Goal: Transaction & Acquisition: Purchase product/service

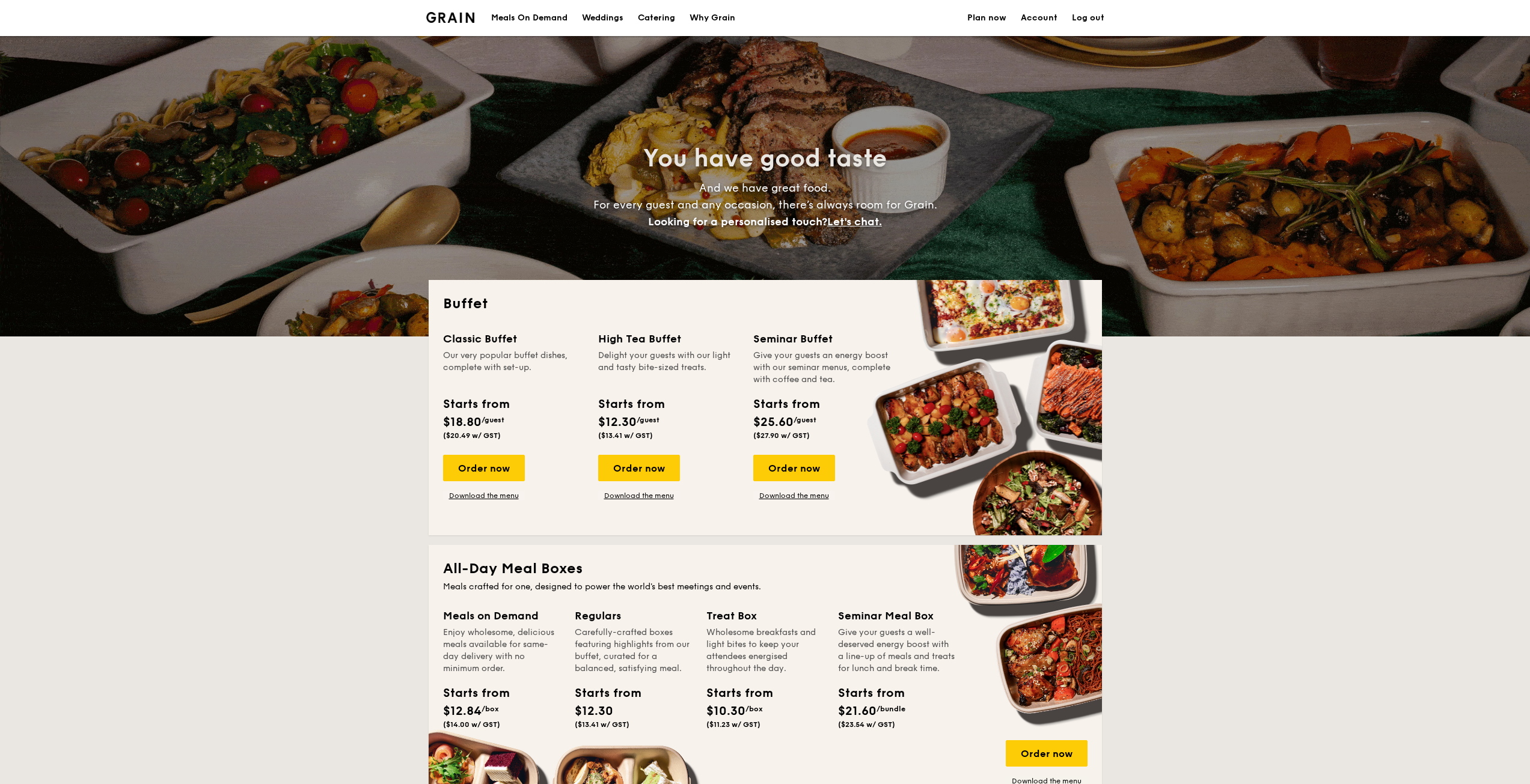
select select
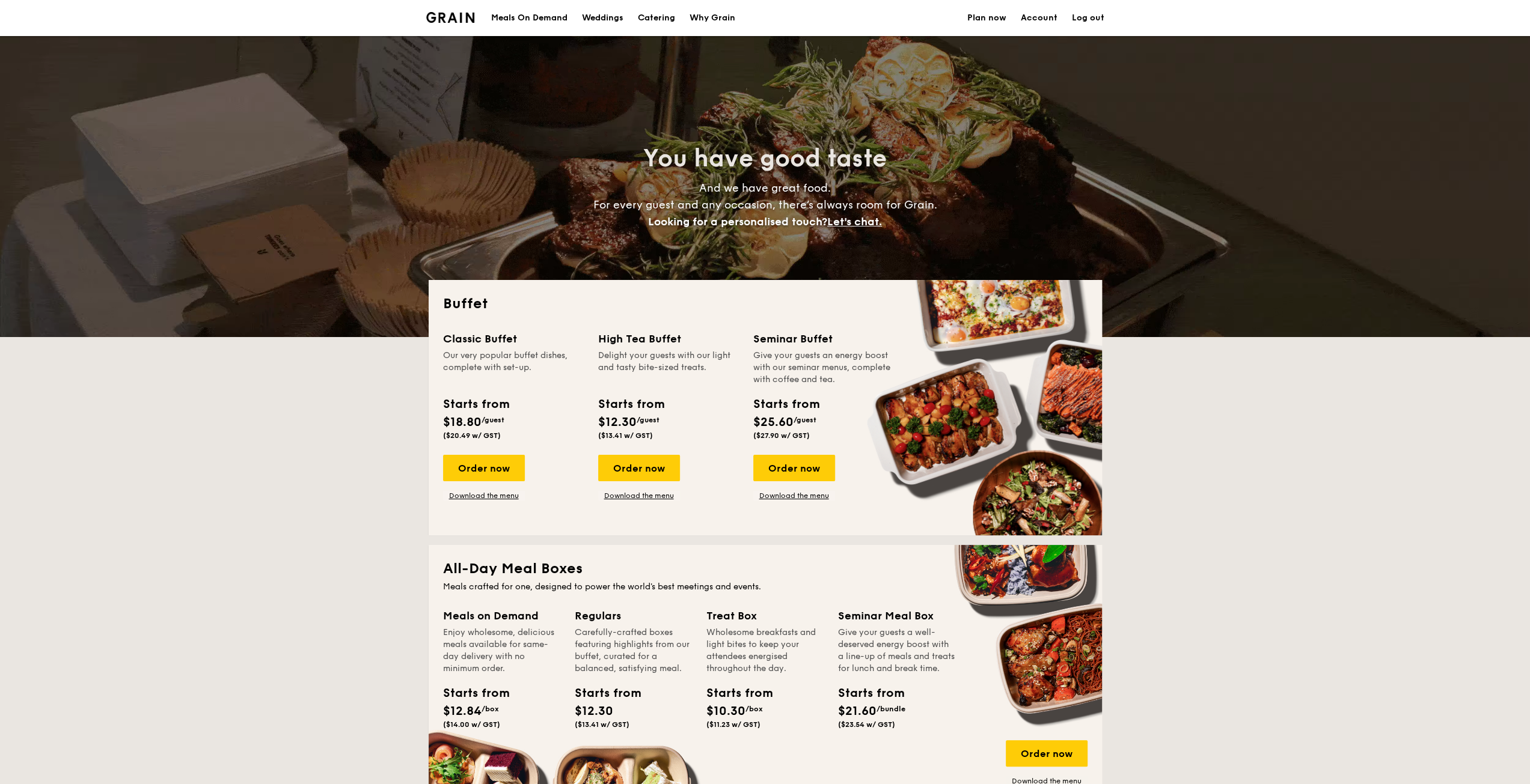
click at [525, 18] on div "Meals On Demand" at bounding box center [529, 18] width 77 height 36
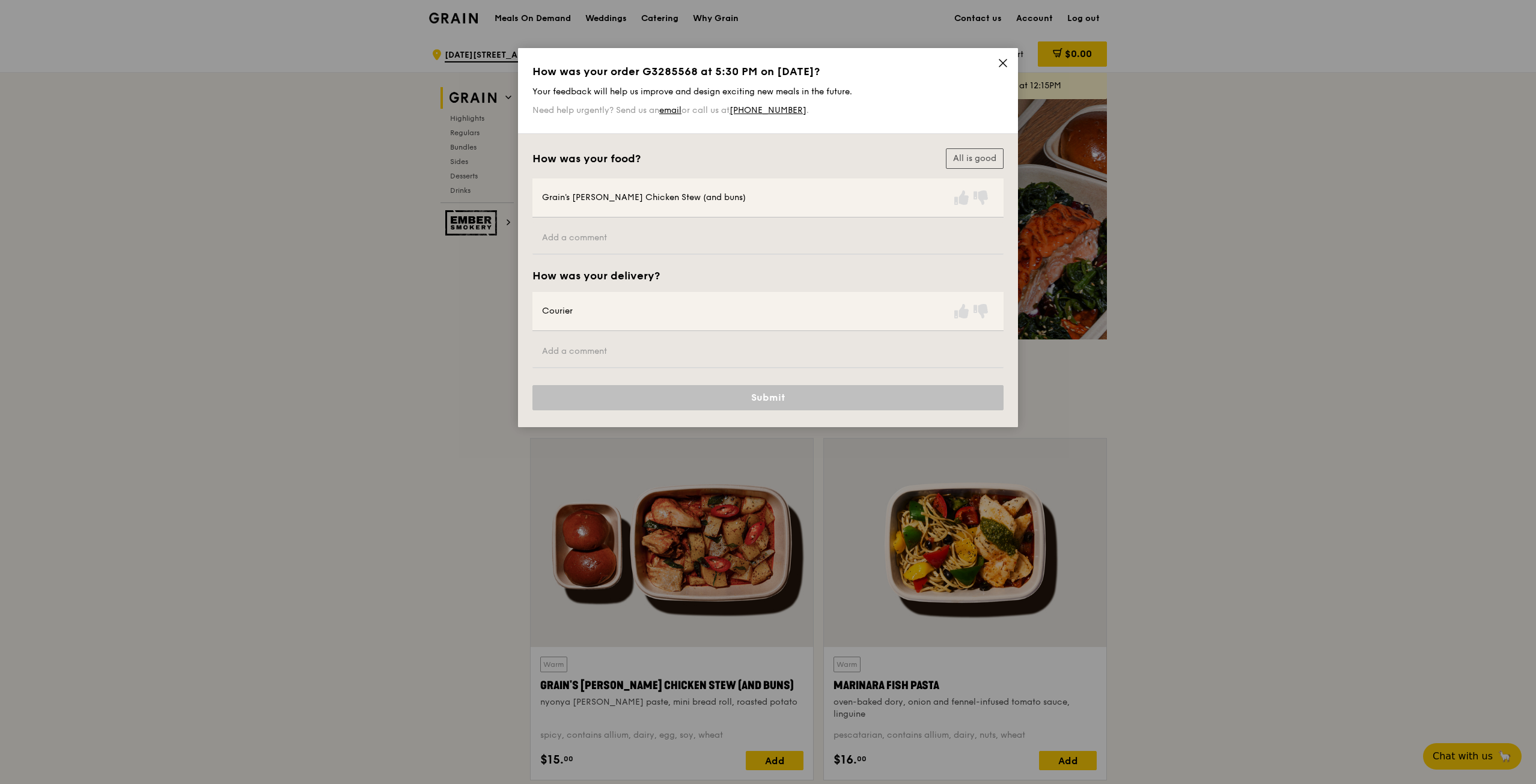
click at [1000, 62] on icon at bounding box center [1003, 63] width 11 height 11
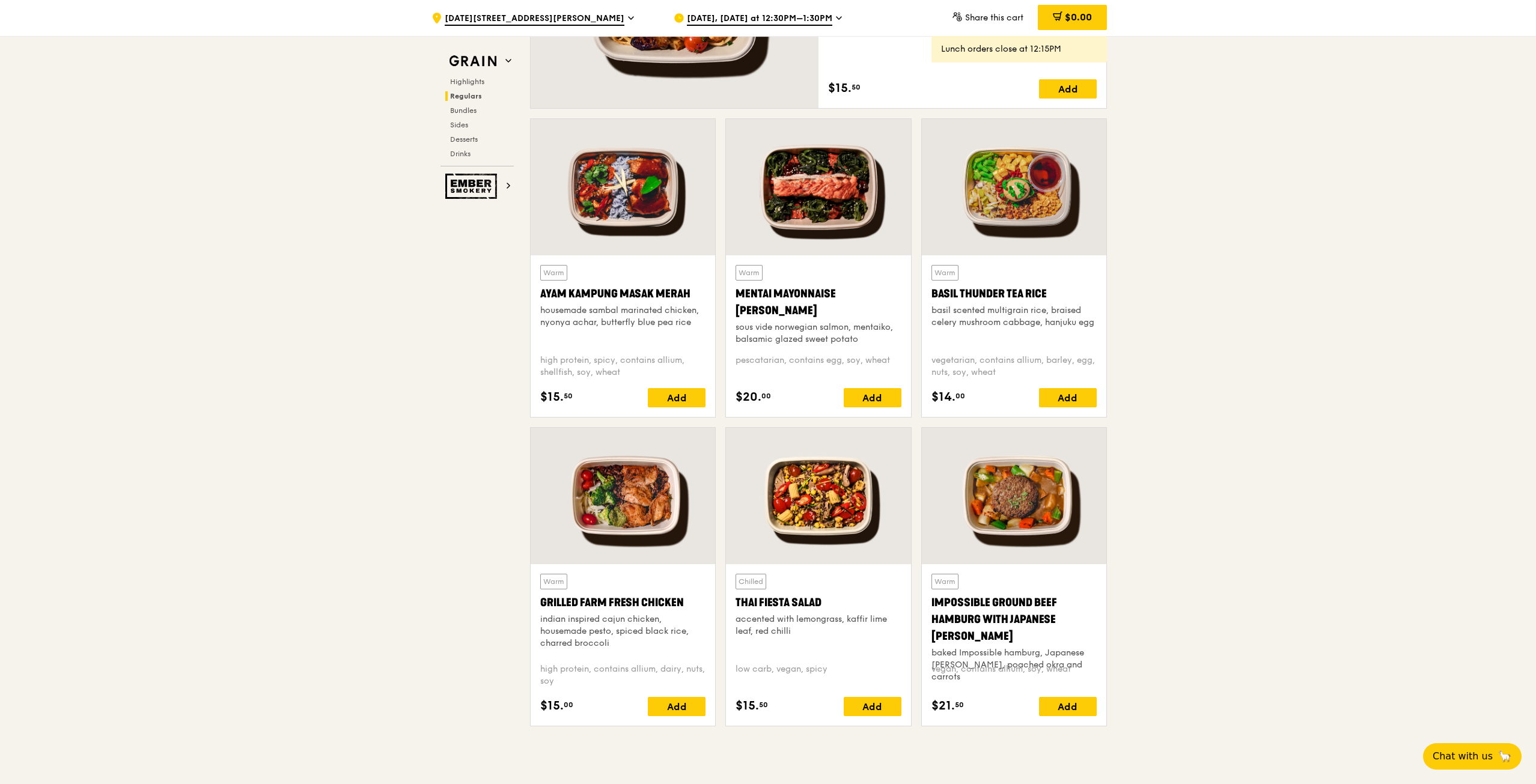
scroll to position [1022, 0]
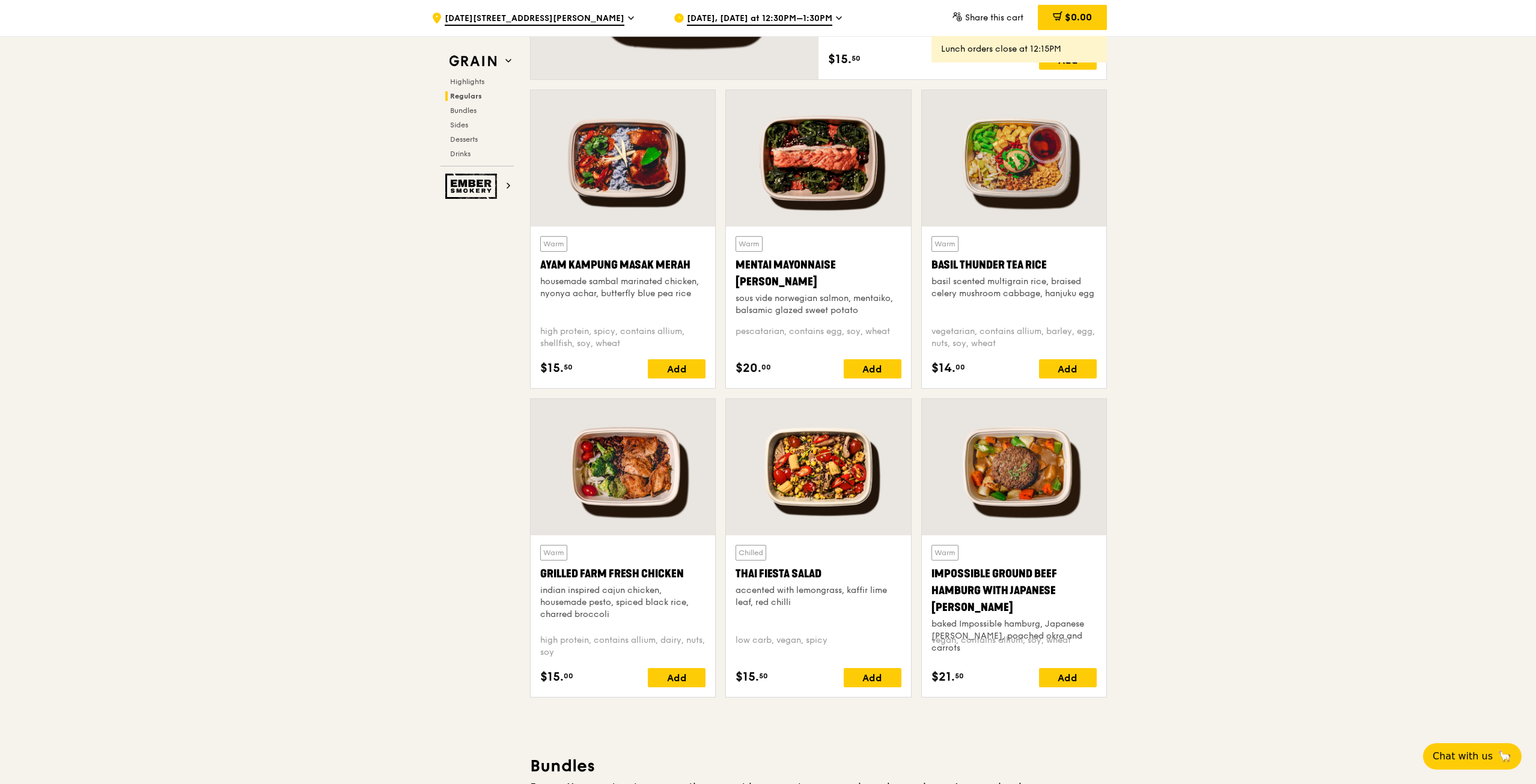
click at [622, 478] on div at bounding box center [623, 467] width 185 height 136
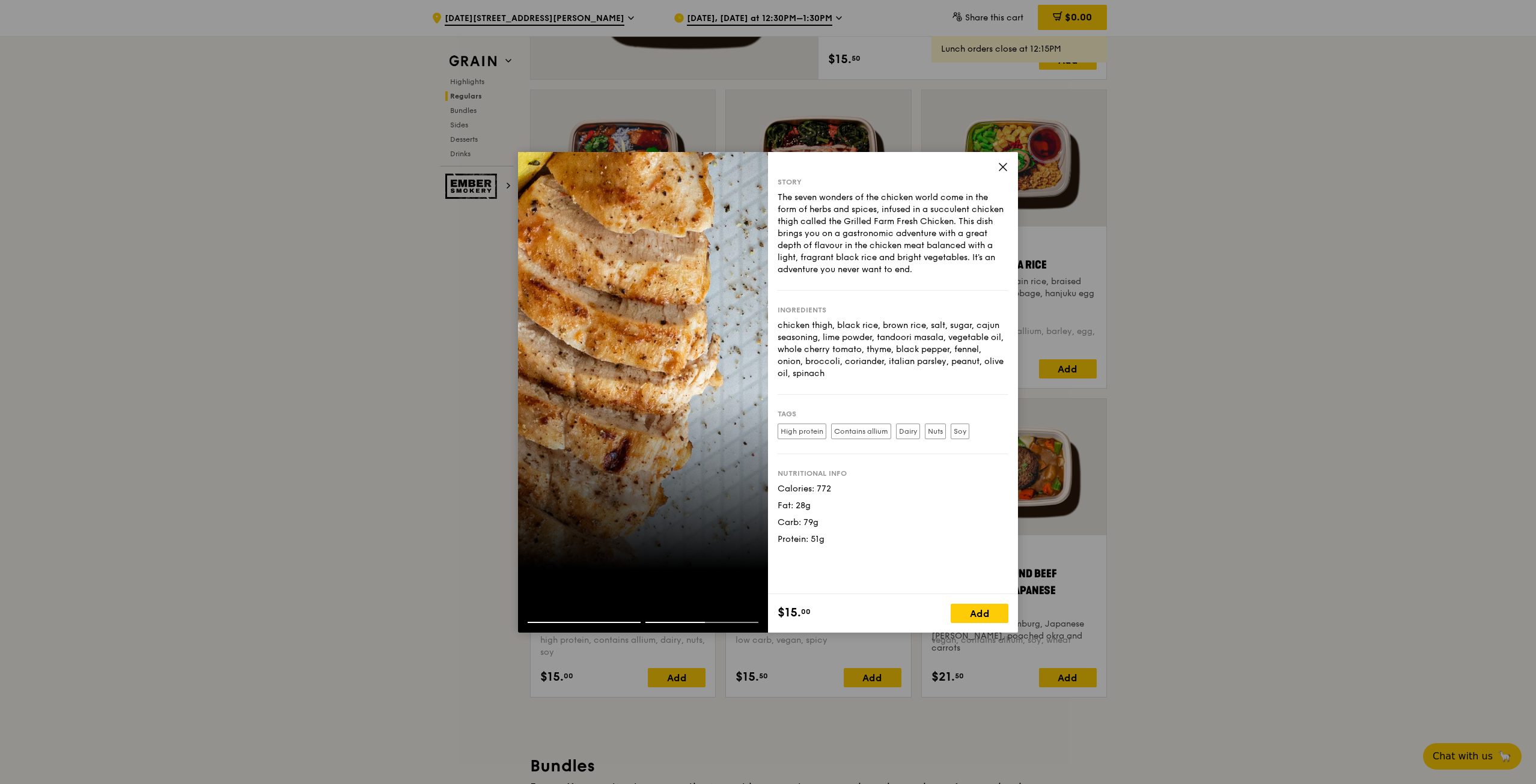
click at [963, 606] on div "Add" at bounding box center [979, 613] width 58 height 19
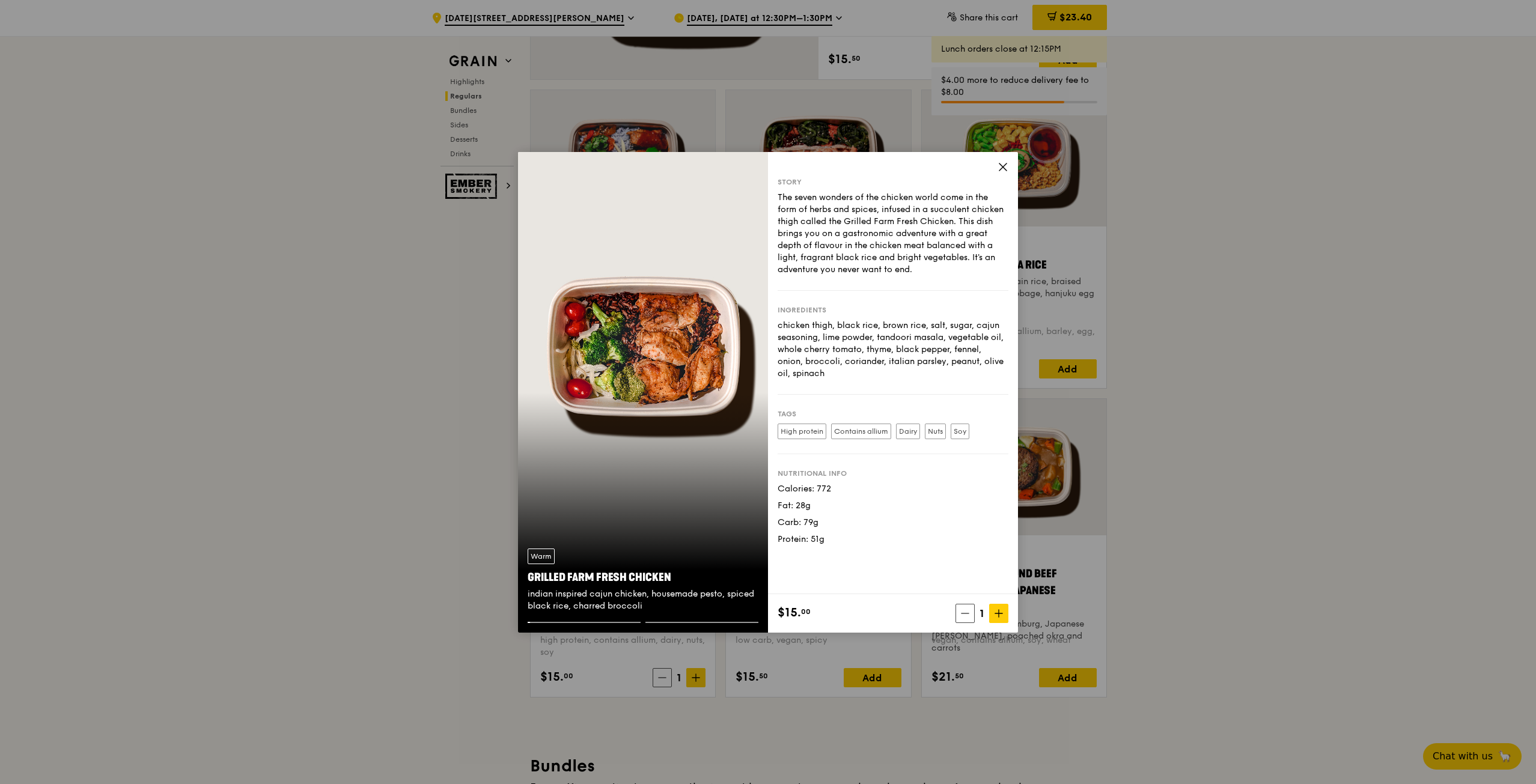
click at [999, 615] on icon at bounding box center [999, 613] width 0 height 7
click at [1005, 165] on icon at bounding box center [1003, 167] width 7 height 7
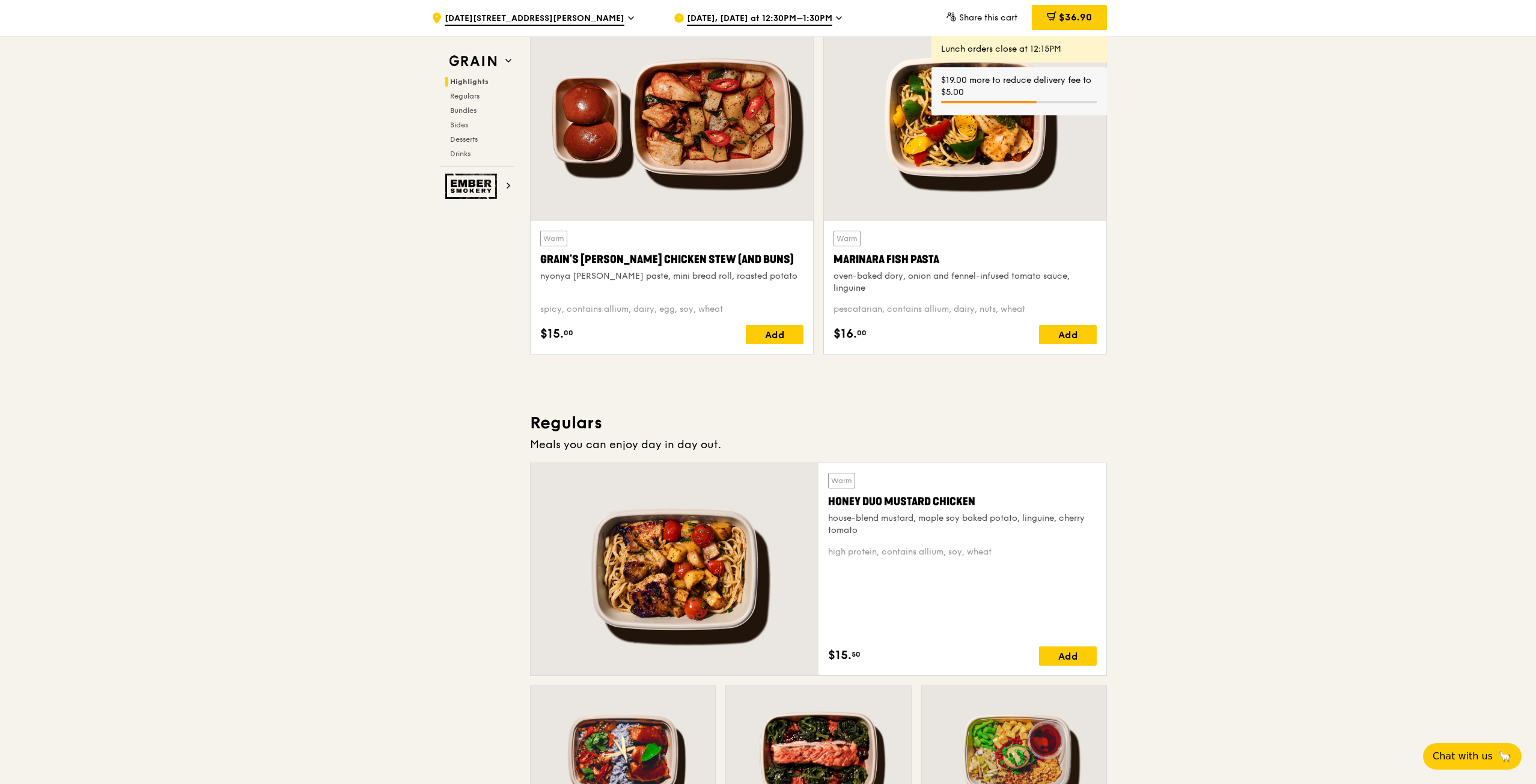
scroll to position [421, 0]
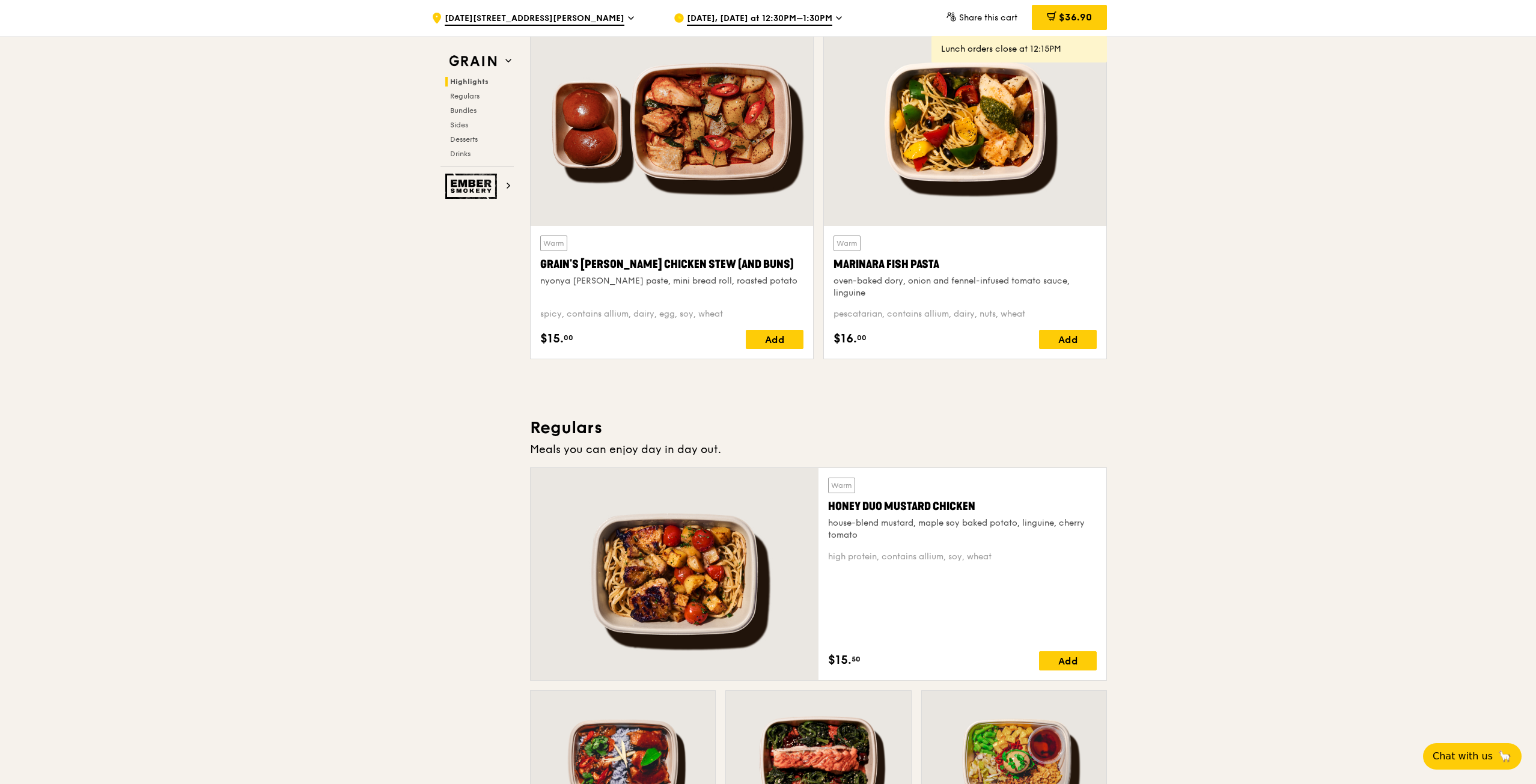
click at [828, 15] on div "[DATE], [DATE] at 12:30PM–1:30PM" at bounding box center [785, 18] width 223 height 36
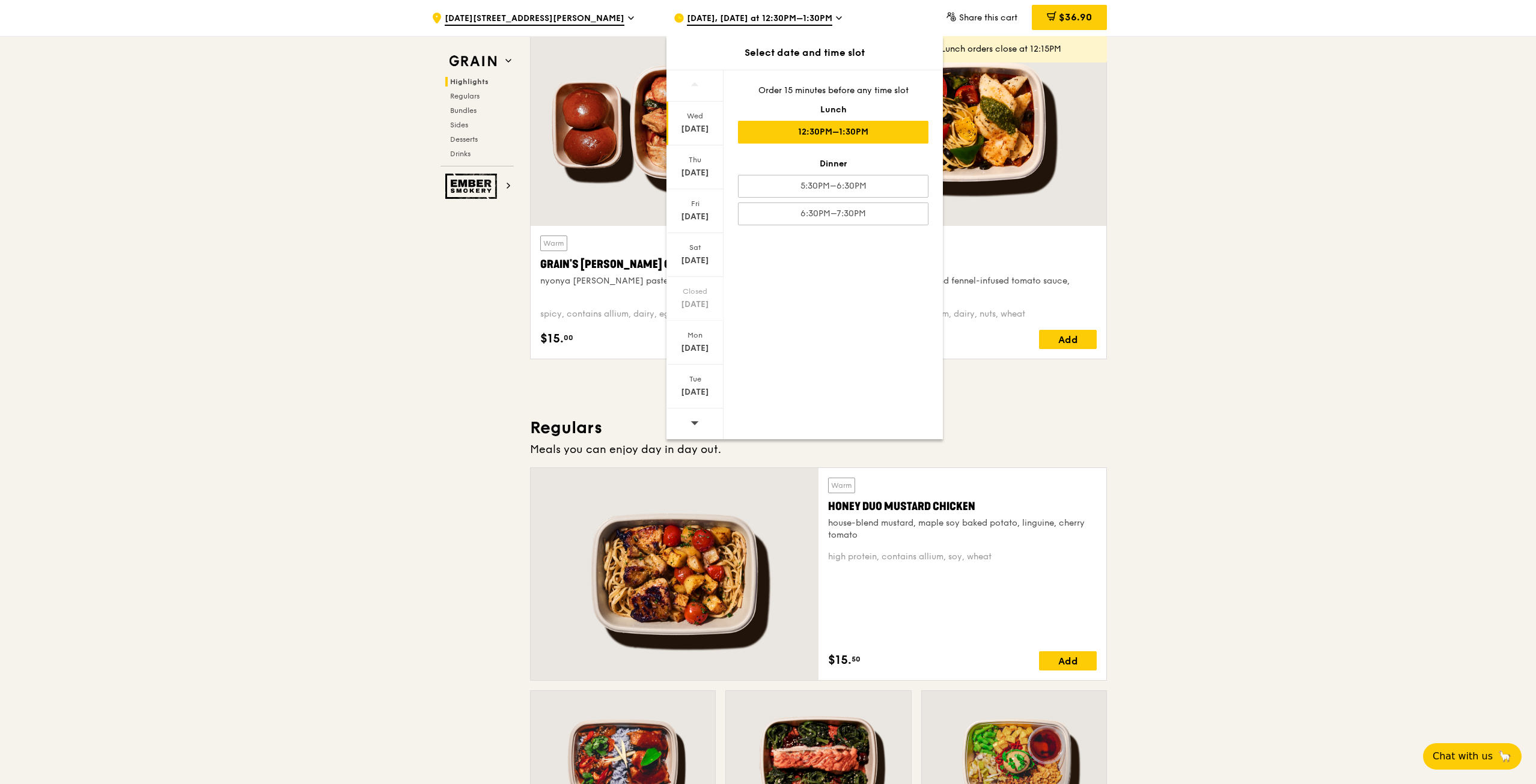
click at [814, 181] on div "5:30PM–6:30PM" at bounding box center [832, 186] width 190 height 23
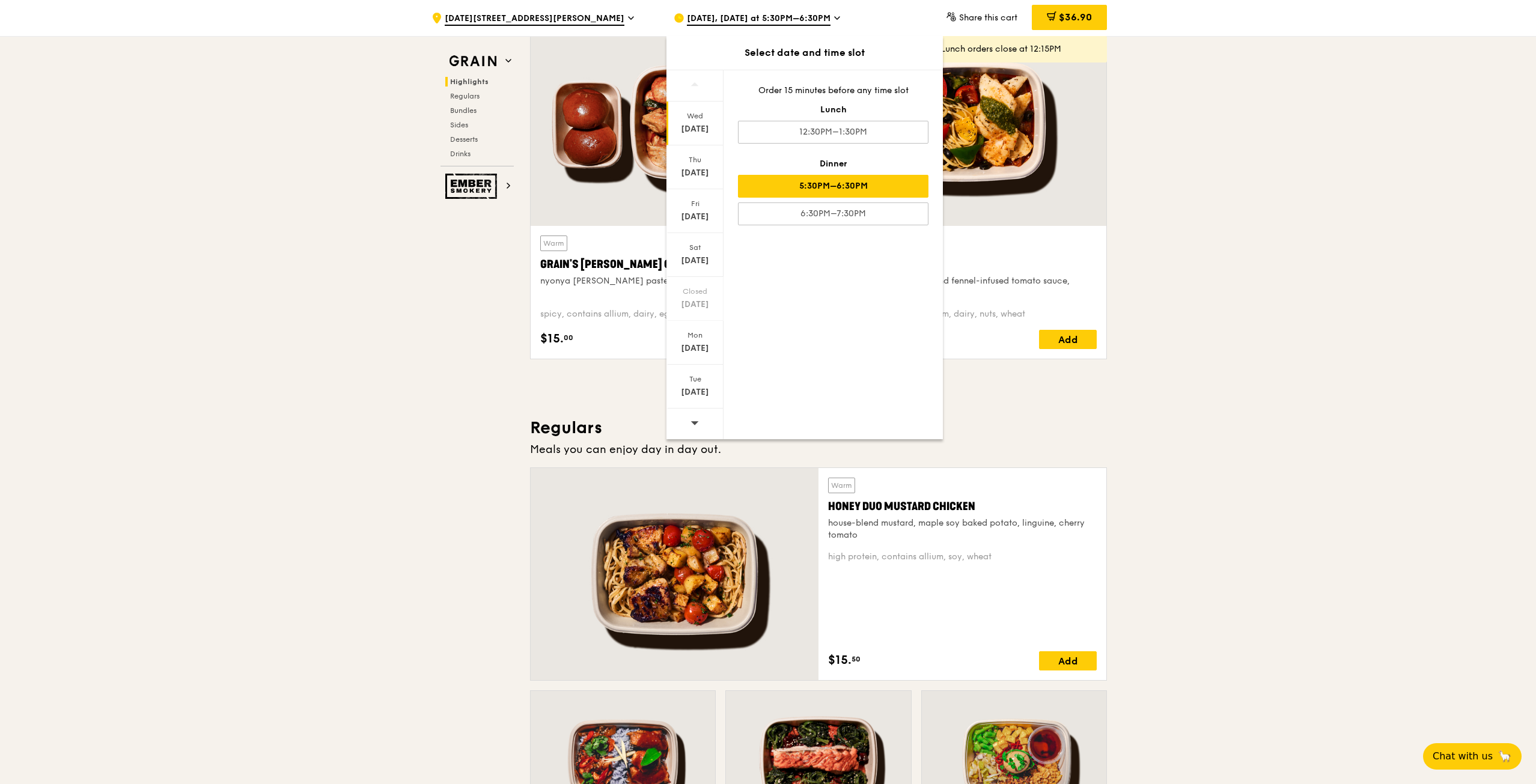
click at [813, 178] on div "5:30PM–6:30PM" at bounding box center [832, 186] width 190 height 23
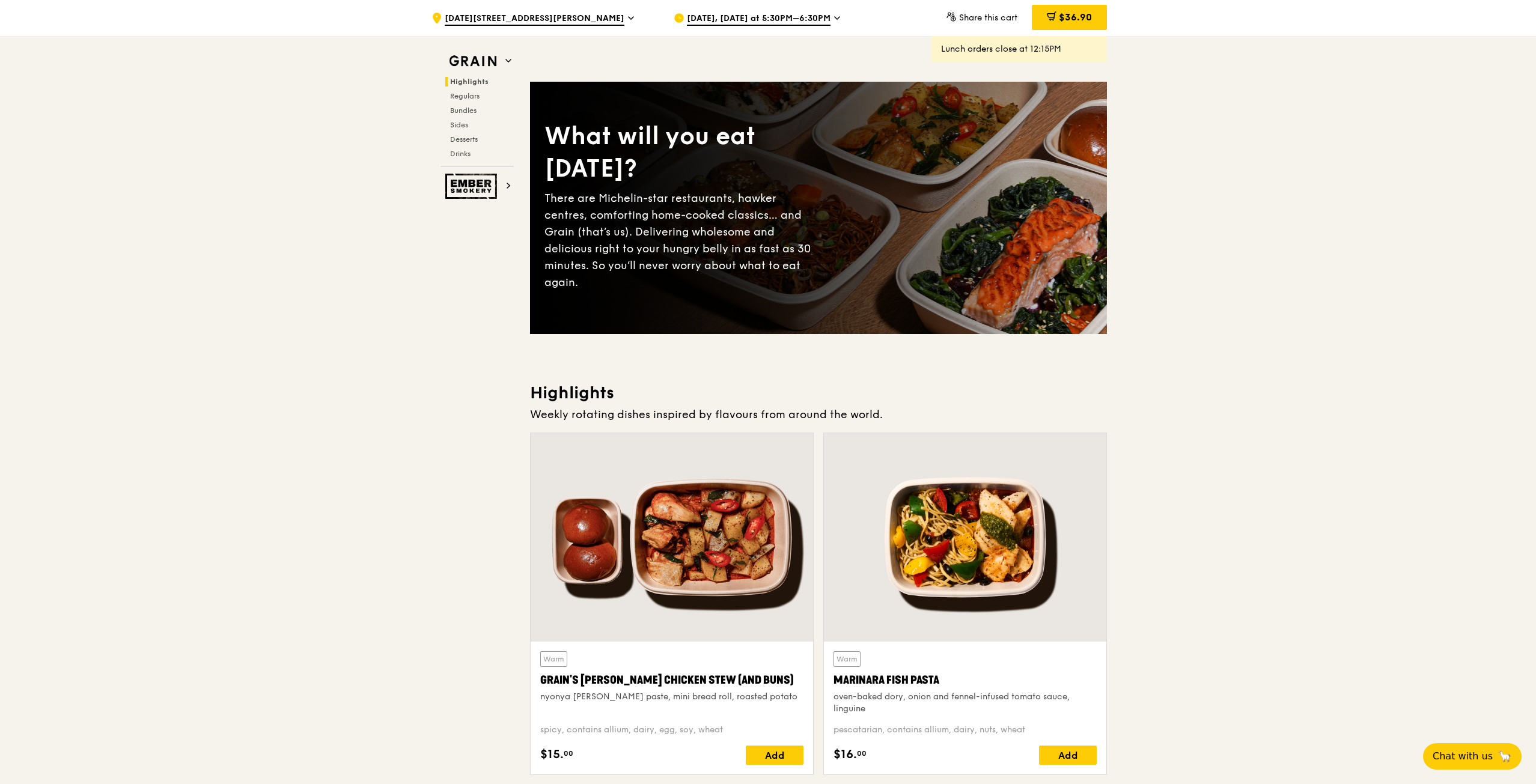
scroll to position [0, 0]
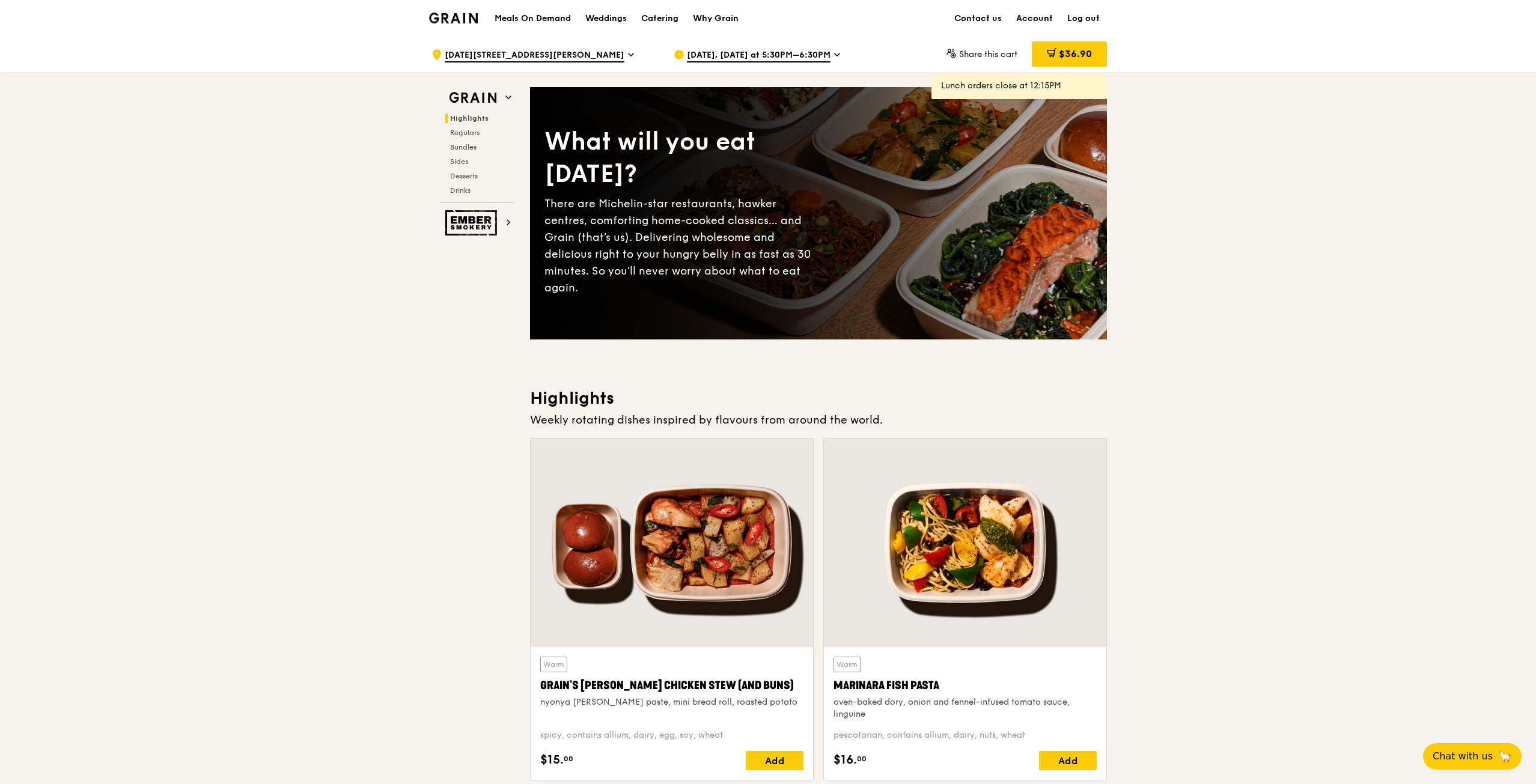
click at [628, 56] on icon at bounding box center [630, 55] width 5 height 3
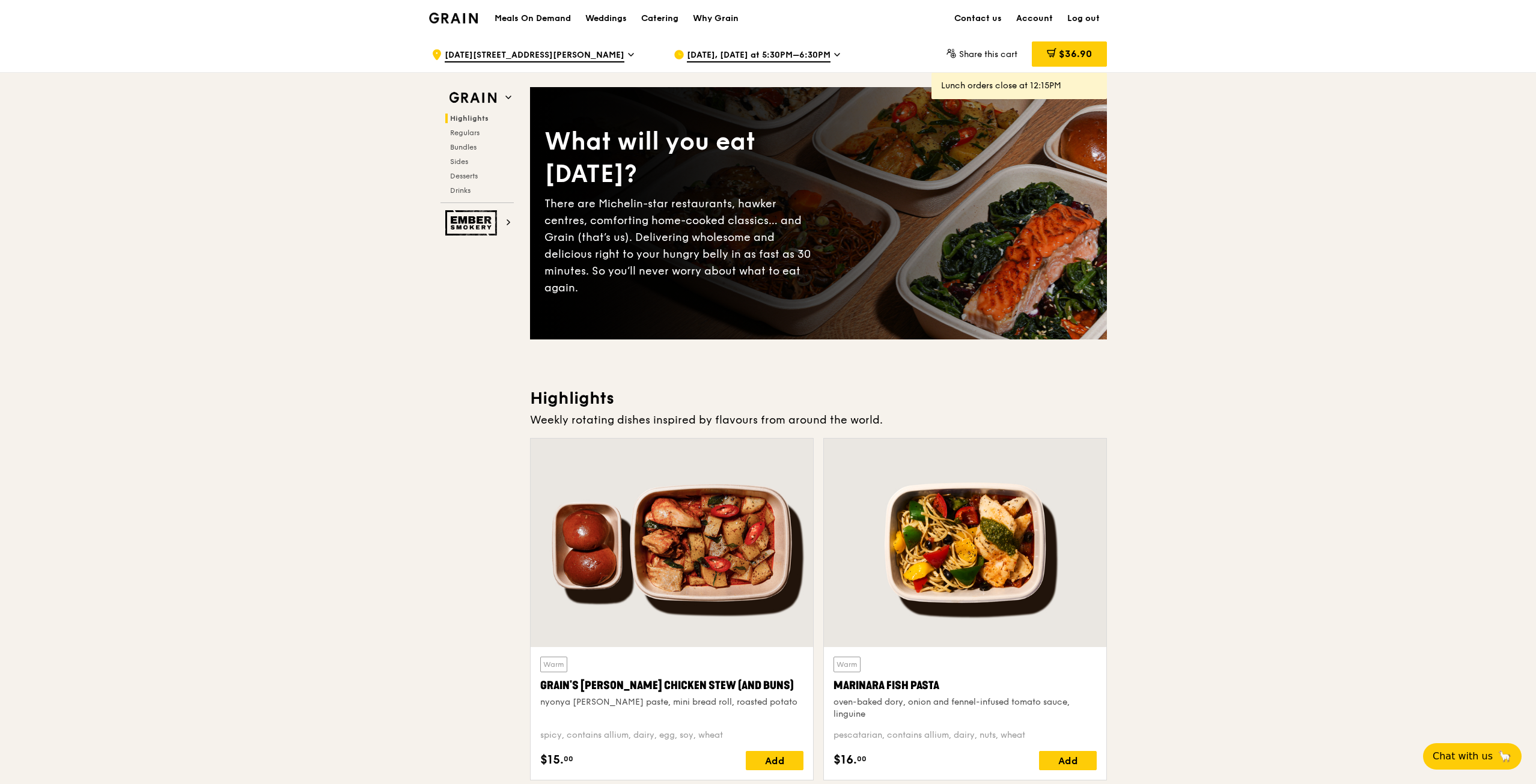
click at [1073, 52] on span "$36.90" at bounding box center [1075, 53] width 33 height 11
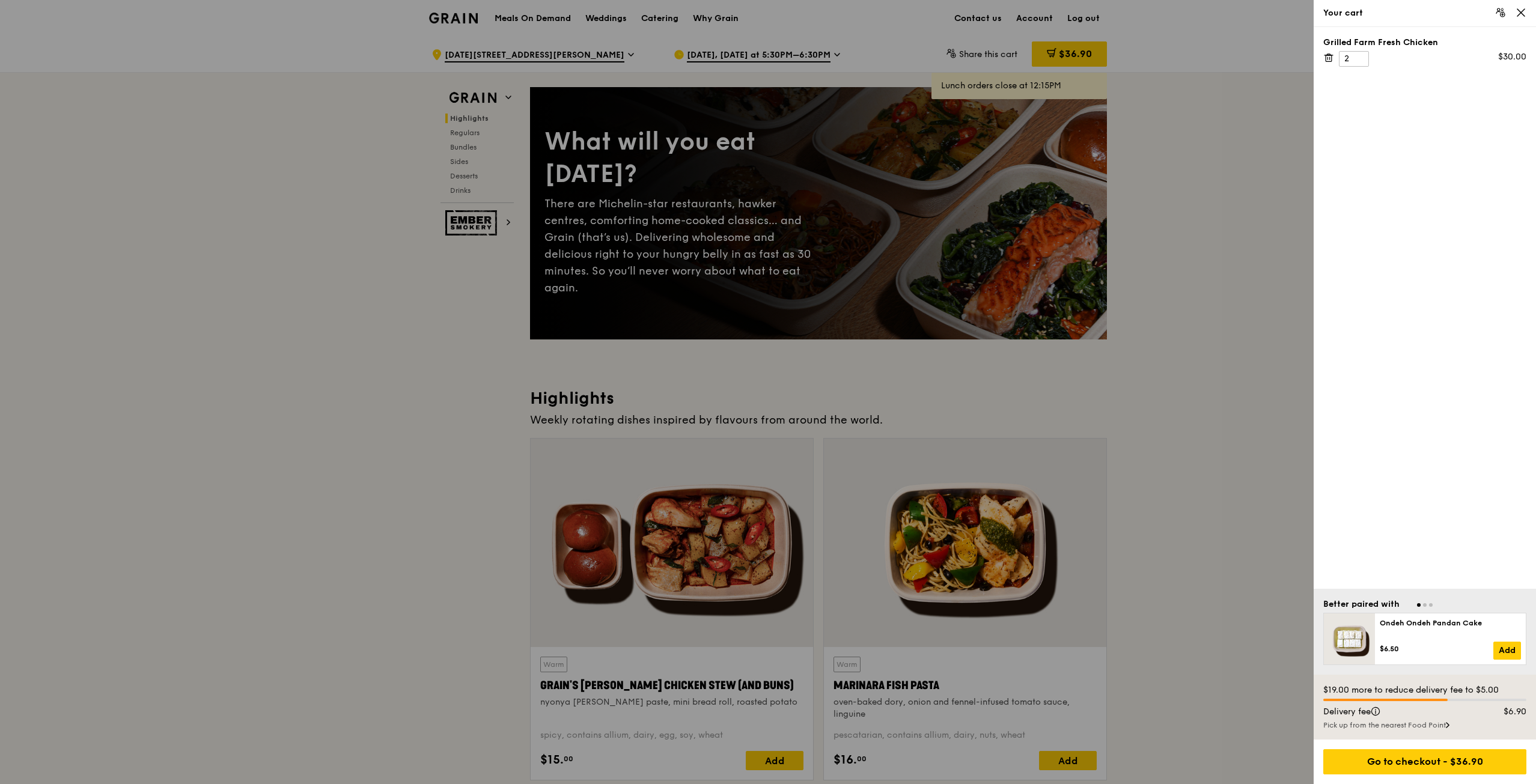
click at [1524, 10] on icon at bounding box center [1520, 12] width 11 height 11
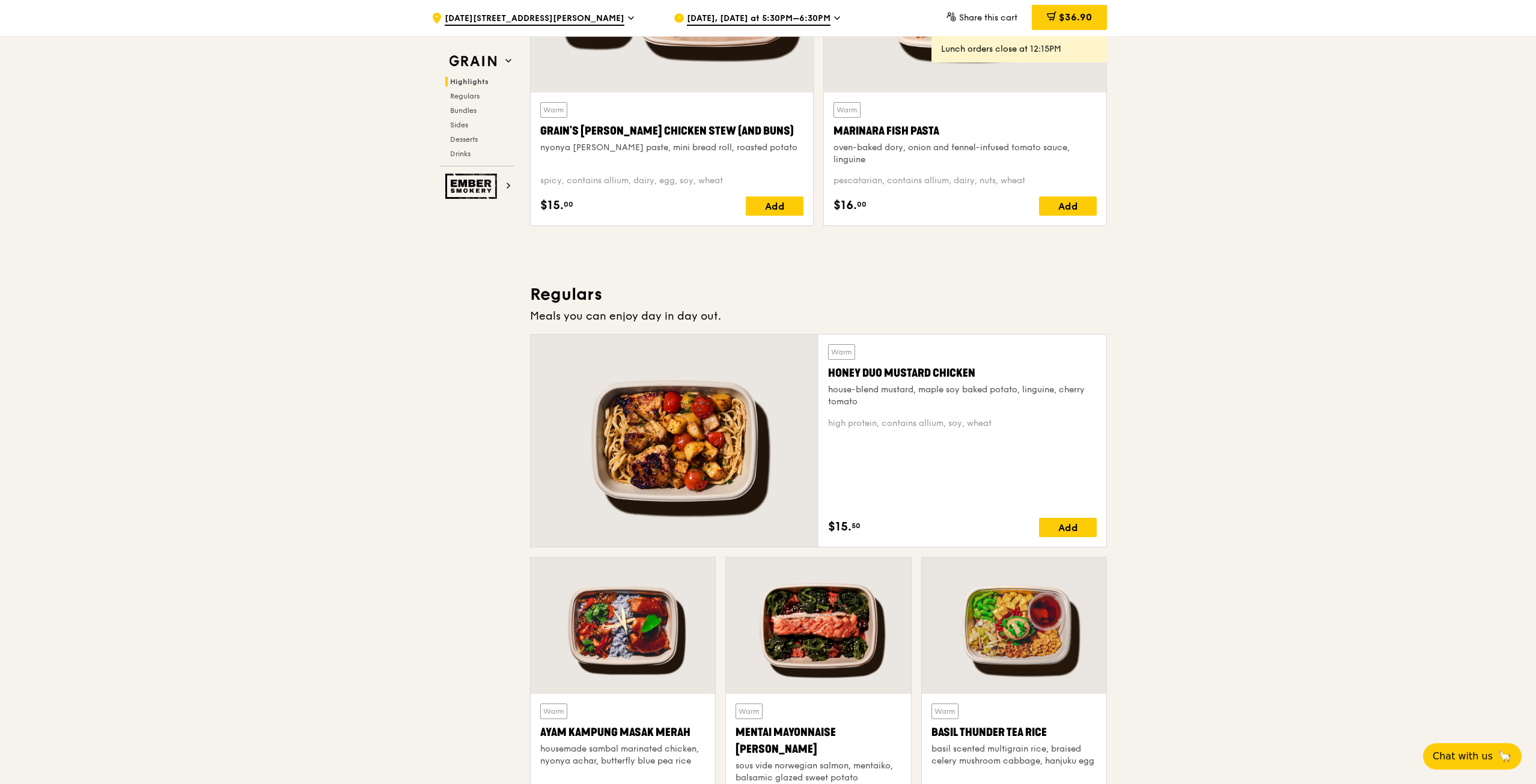
scroll to position [841, 0]
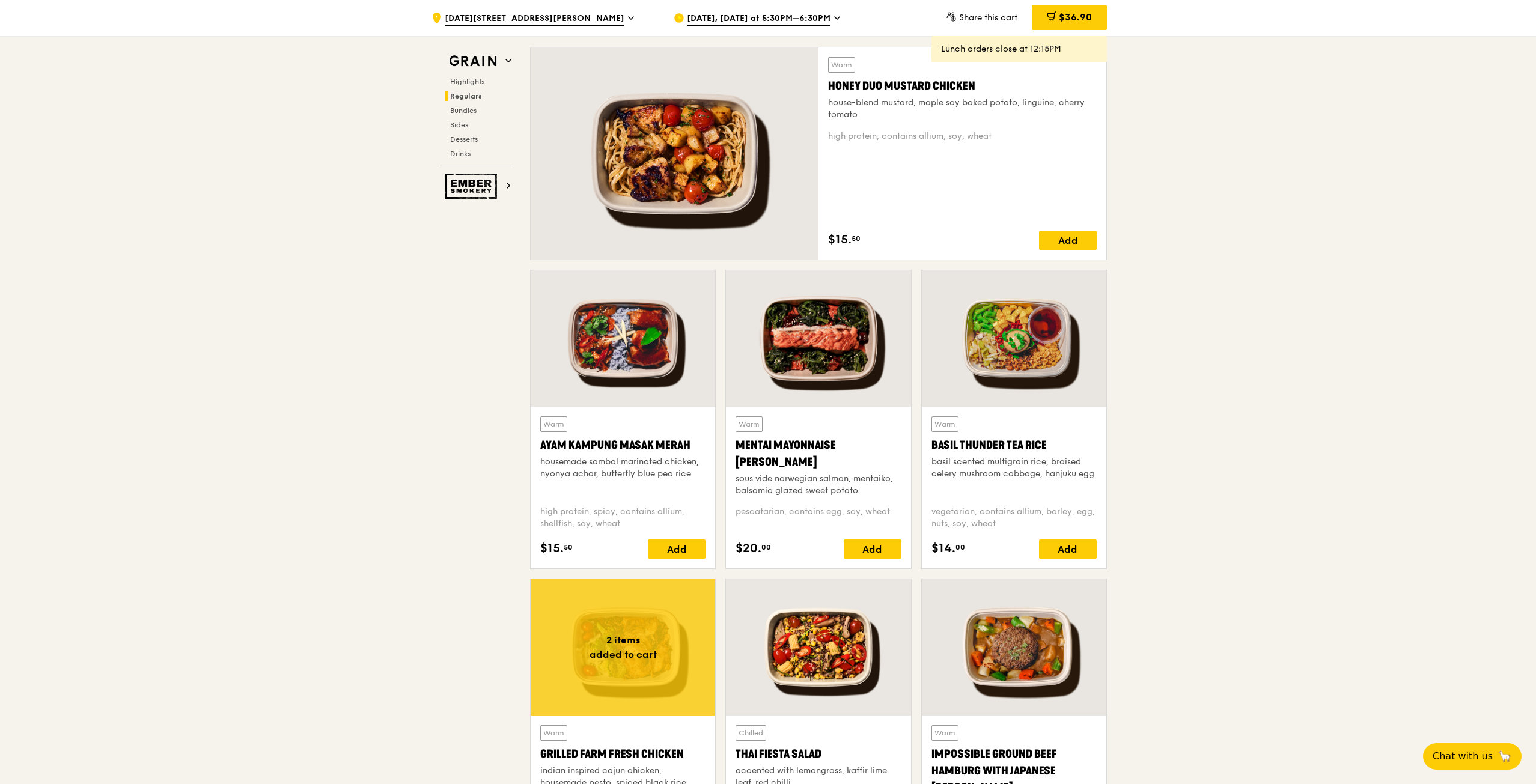
click at [622, 459] on div "housemade sambal marinated chicken, nyonya achar, butterfly blue pea rice" at bounding box center [622, 468] width 165 height 24
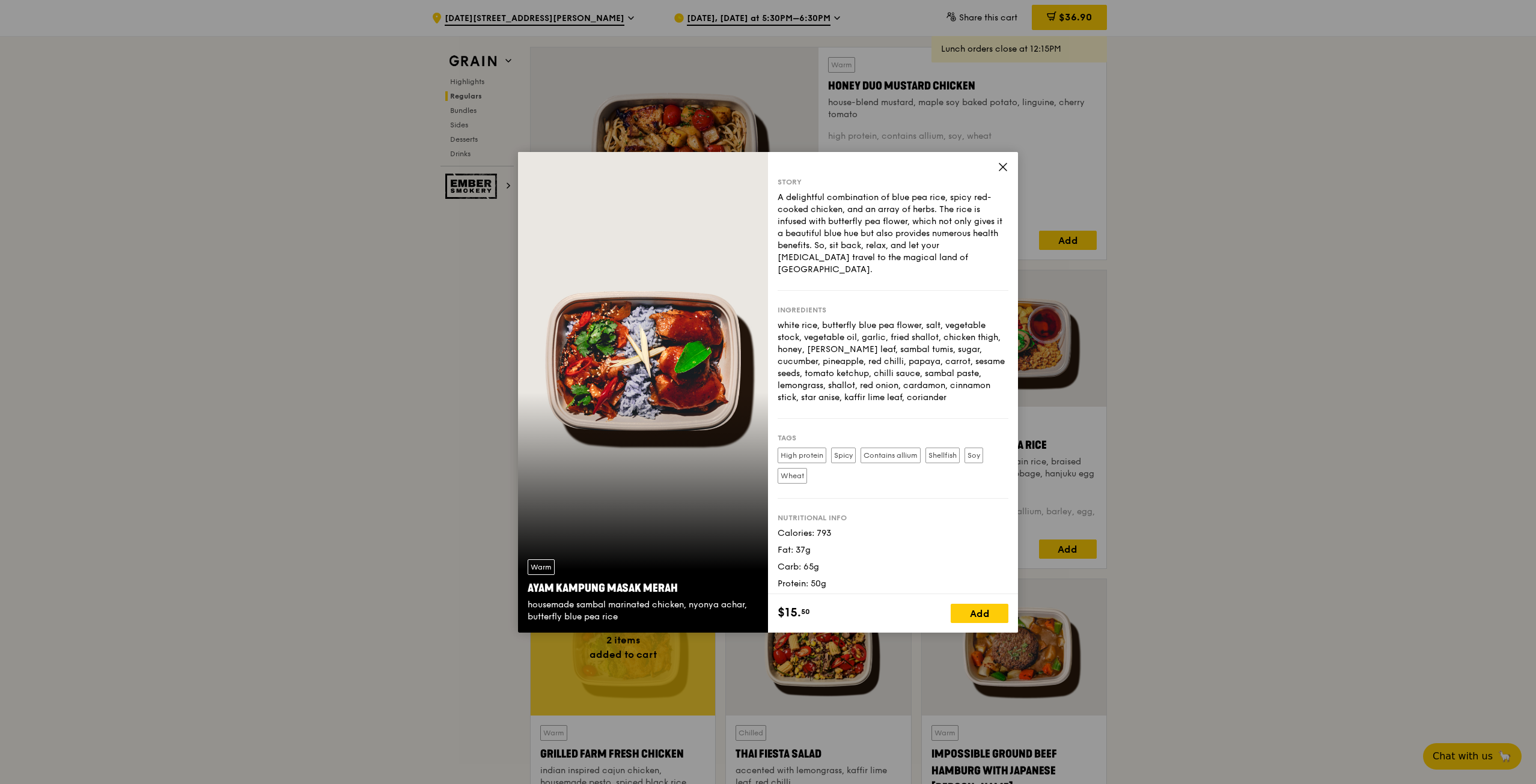
click at [995, 164] on div "Story A delightful combination of blue pea rice, spicy red-cooked chicken, and …" at bounding box center [893, 373] width 250 height 442
click at [1000, 166] on icon at bounding box center [1003, 167] width 11 height 11
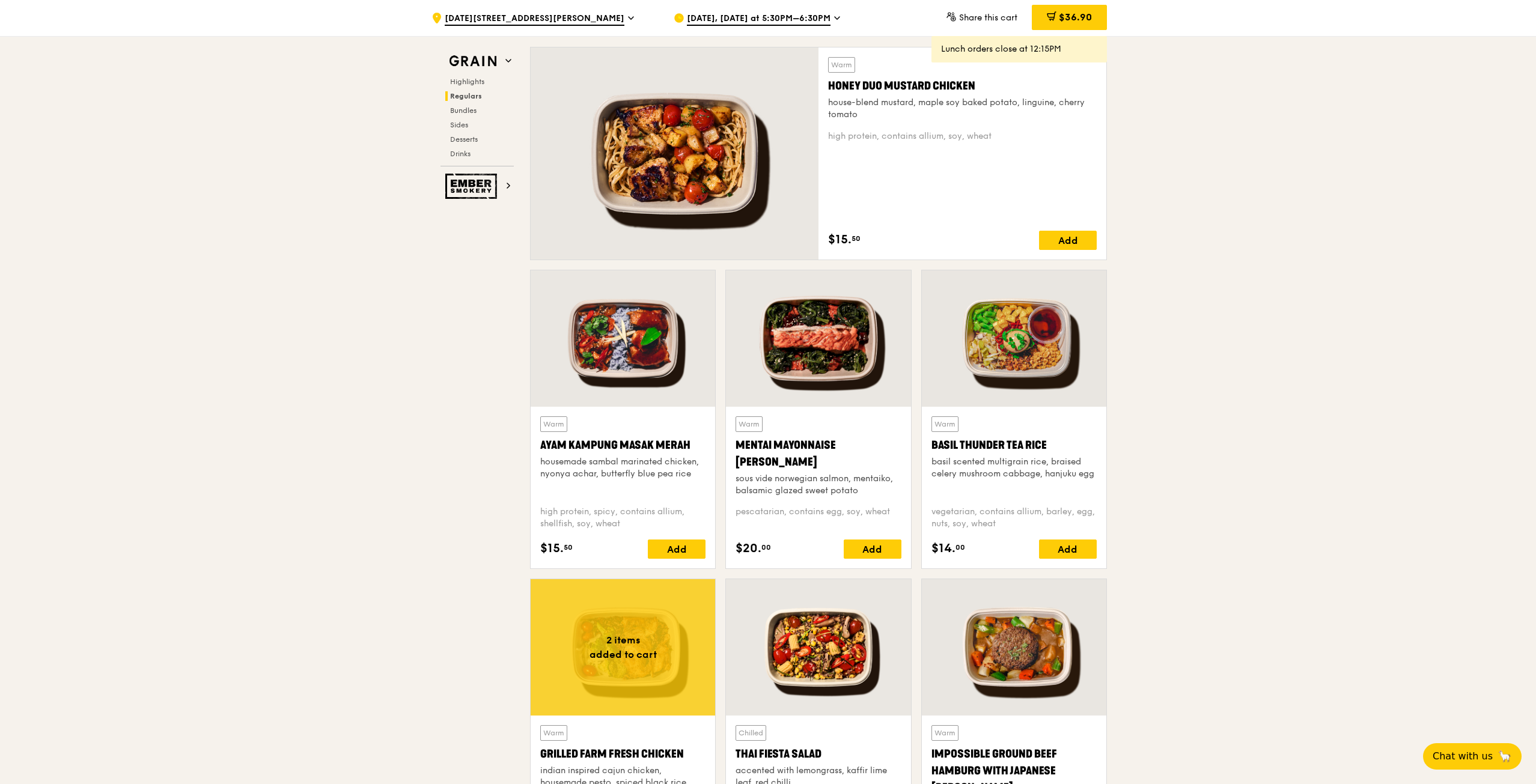
click at [783, 520] on div "pescatarian, contains egg, soy, wheat" at bounding box center [818, 518] width 165 height 24
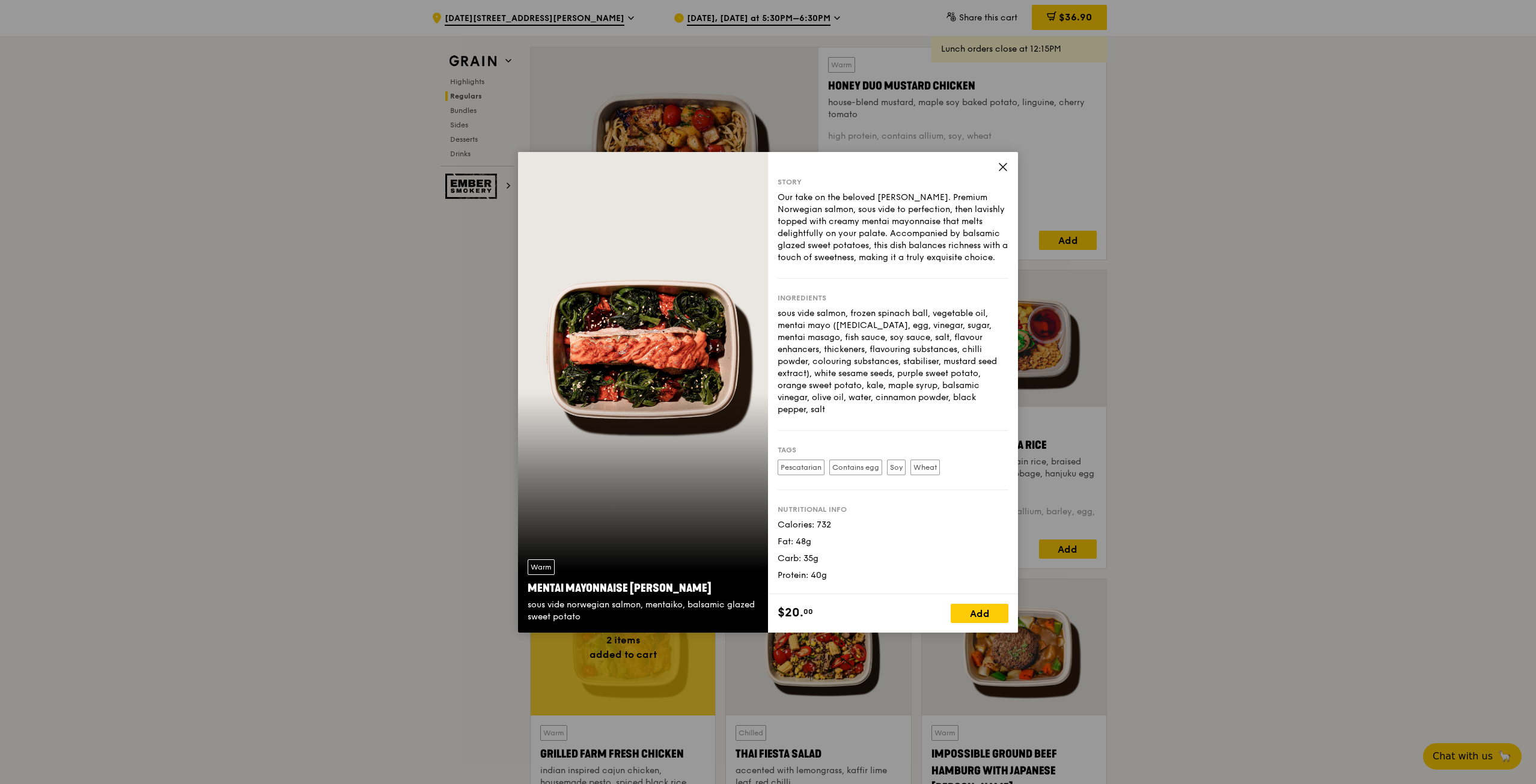
click at [998, 166] on icon at bounding box center [1003, 167] width 11 height 11
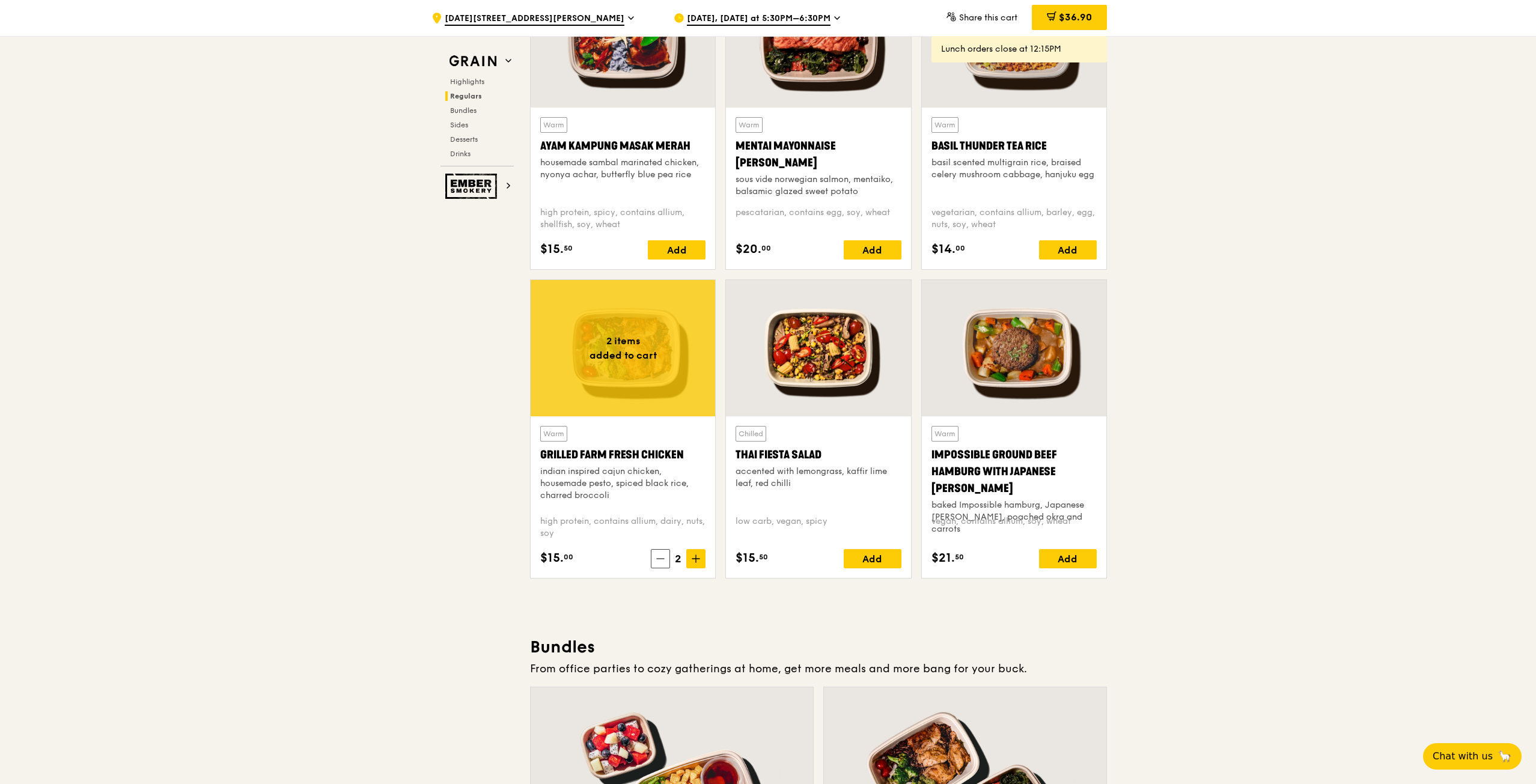
scroll to position [1141, 0]
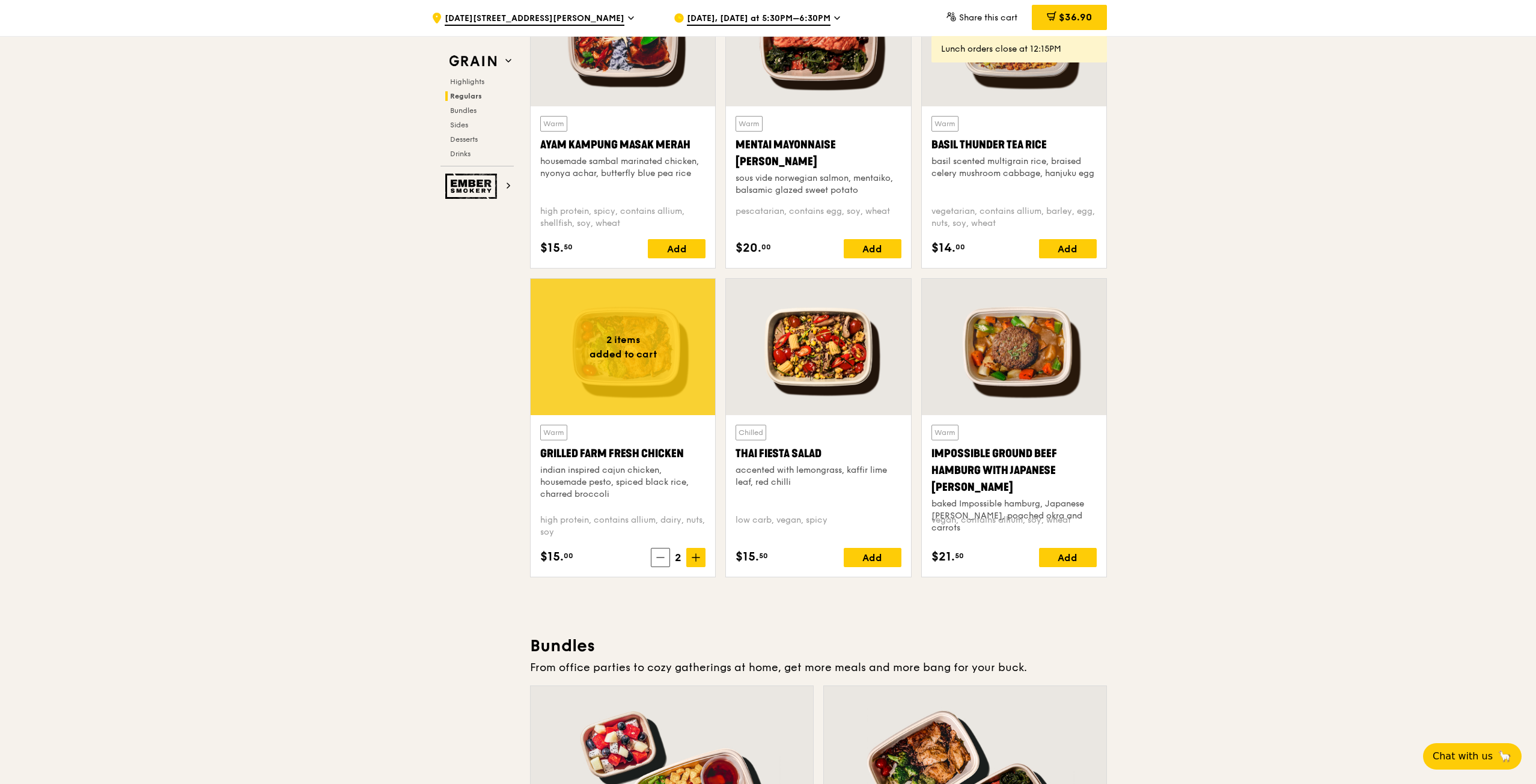
click at [610, 475] on div "indian inspired cajun chicken, housemade pesto, spiced black rice, charred broc…" at bounding box center [622, 482] width 165 height 36
